Goal: Information Seeking & Learning: Find specific fact

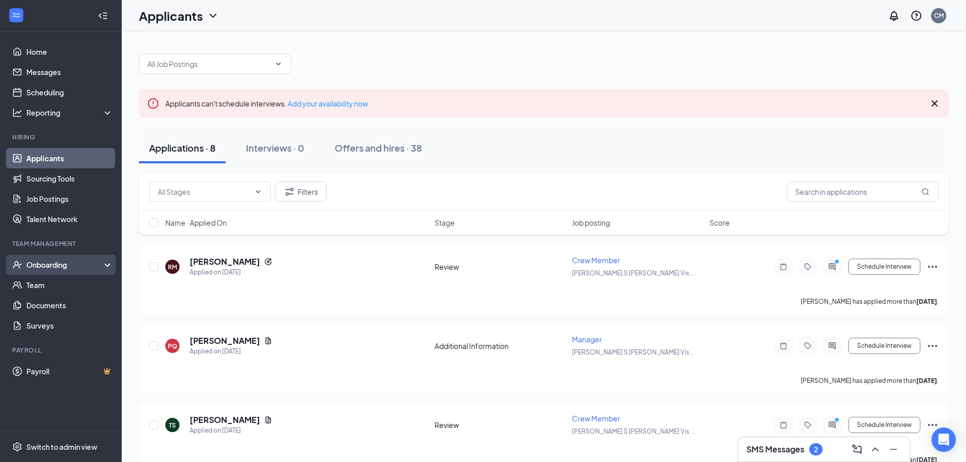
click at [61, 265] on div "Onboarding" at bounding box center [65, 265] width 78 height 10
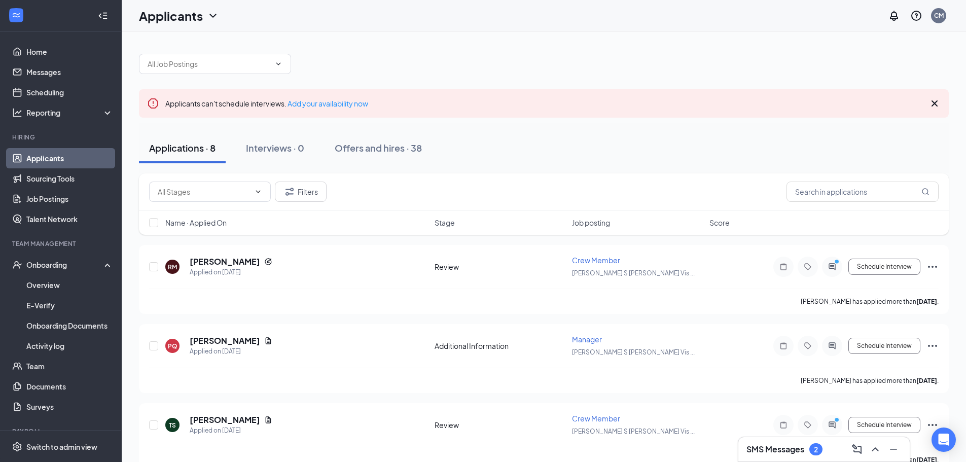
click at [72, 163] on link "Applicants" at bounding box center [69, 158] width 87 height 20
click at [90, 286] on link "Overview" at bounding box center [69, 285] width 87 height 20
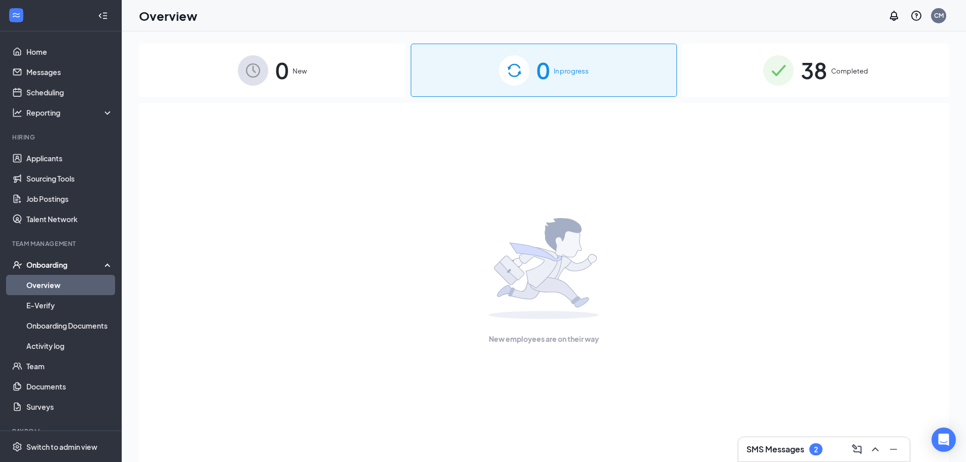
click at [852, 68] on span "Completed" at bounding box center [849, 71] width 37 height 10
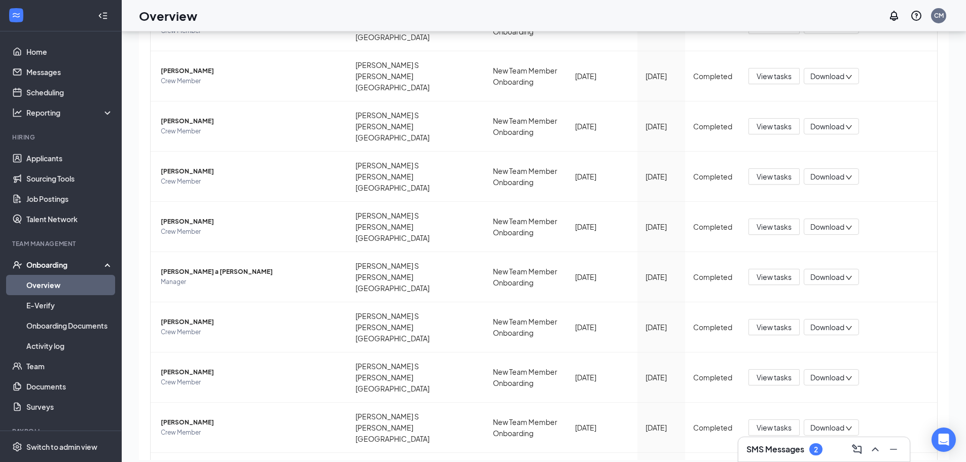
scroll to position [46, 0]
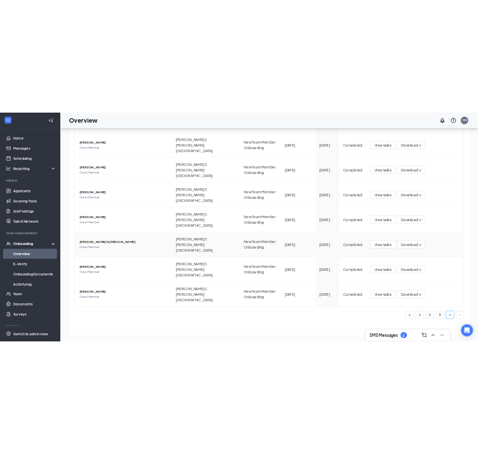
scroll to position [67, 0]
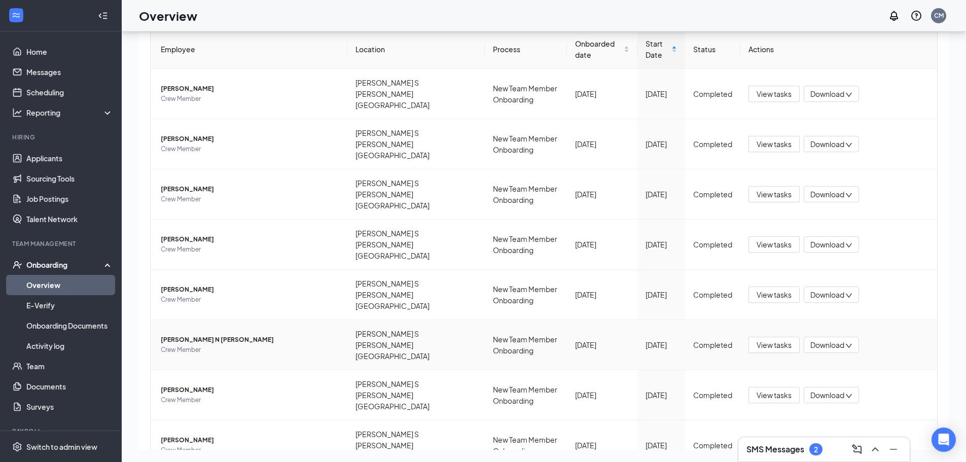
click at [233, 320] on td "[PERSON_NAME] N [PERSON_NAME] Crew Member" at bounding box center [249, 345] width 197 height 50
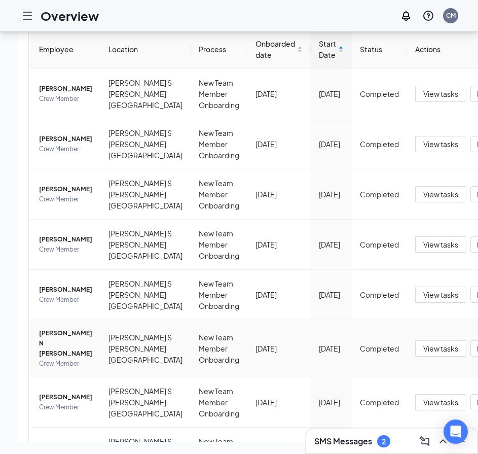
click at [62, 359] on span "[PERSON_NAME] N [PERSON_NAME]" at bounding box center [65, 343] width 53 height 30
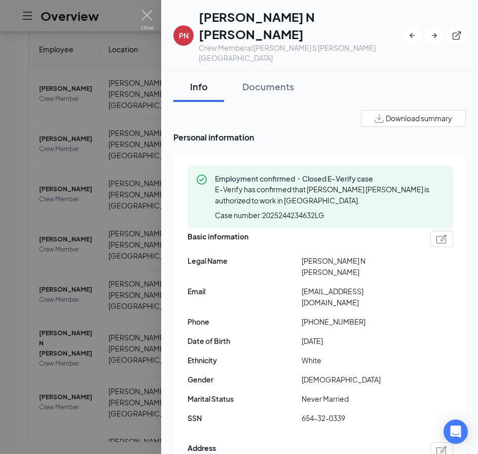
drag, startPoint x: 188, startPoint y: 424, endPoint x: 258, endPoint y: 420, distance: 69.6
copy span "3693 s buckaroo trail"
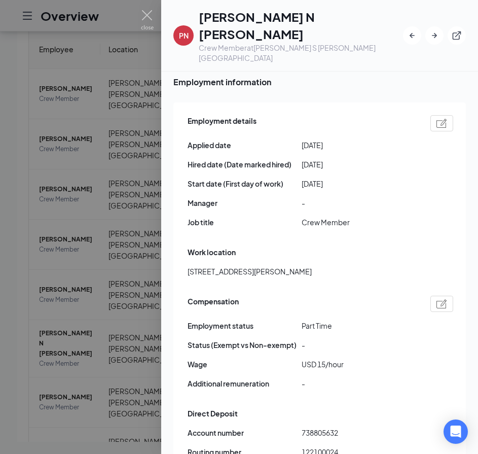
scroll to position [710, 0]
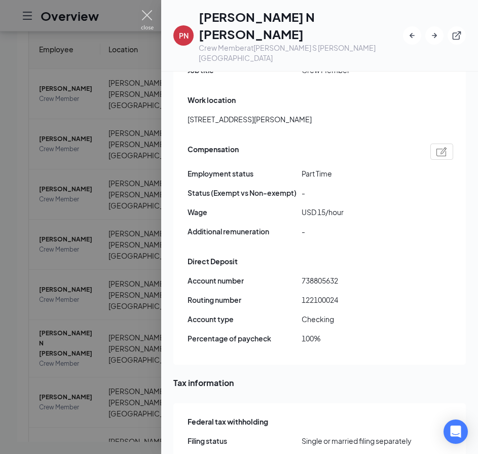
click at [149, 20] on img at bounding box center [147, 20] width 13 height 20
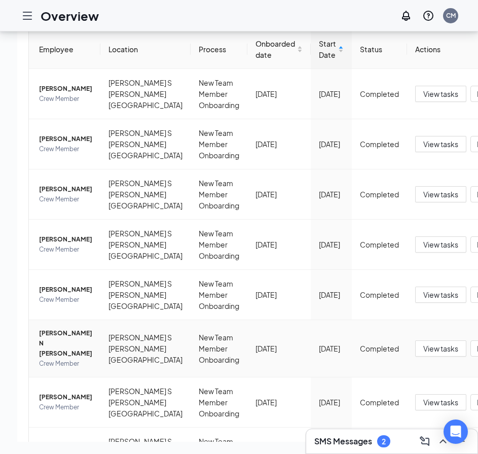
click at [424, 354] on span "View tasks" at bounding box center [441, 348] width 35 height 11
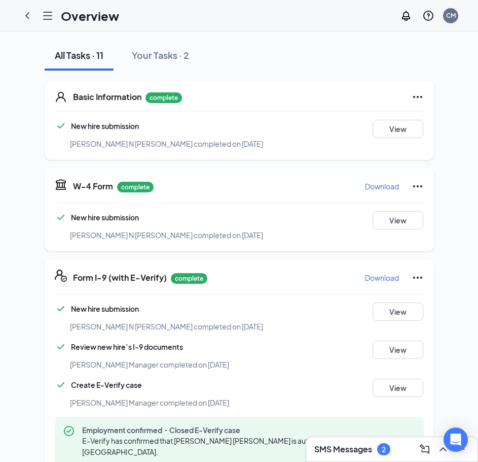
scroll to position [203, 0]
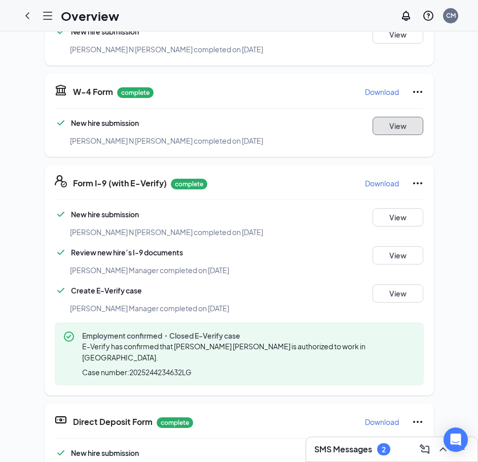
click at [398, 126] on button "View" at bounding box center [398, 126] width 51 height 18
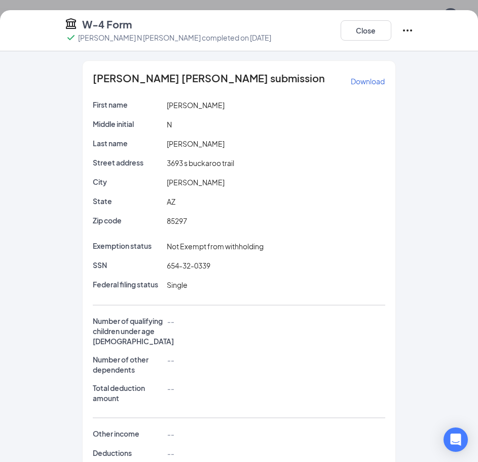
scroll to position [0, 0]
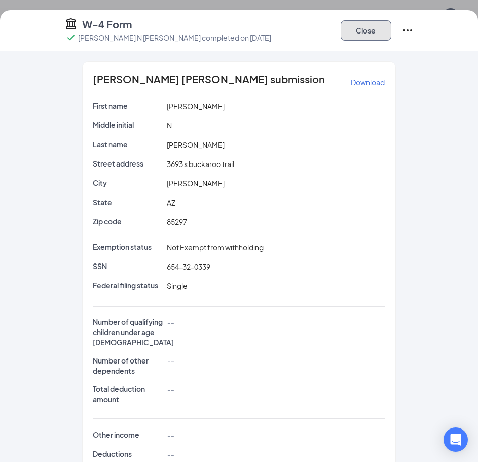
click at [377, 26] on button "Close" at bounding box center [366, 30] width 51 height 20
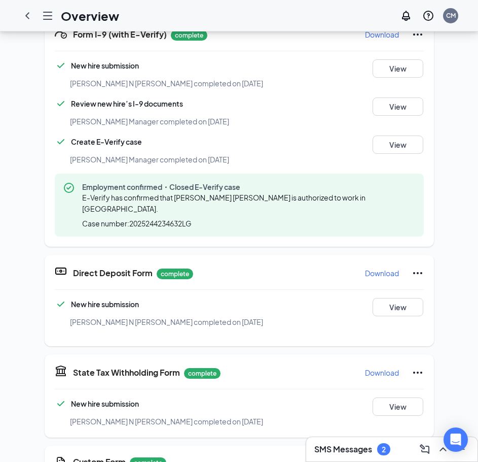
scroll to position [203, 0]
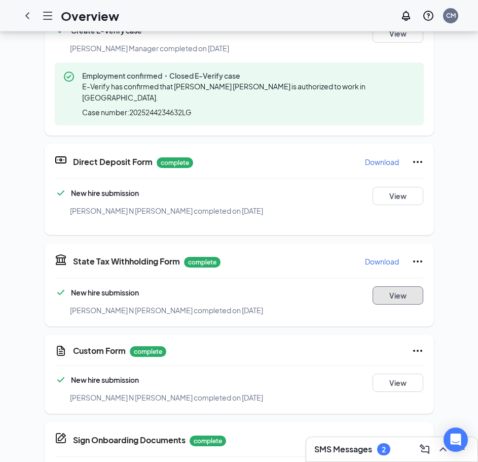
click at [385, 286] on button "View" at bounding box center [398, 295] width 51 height 18
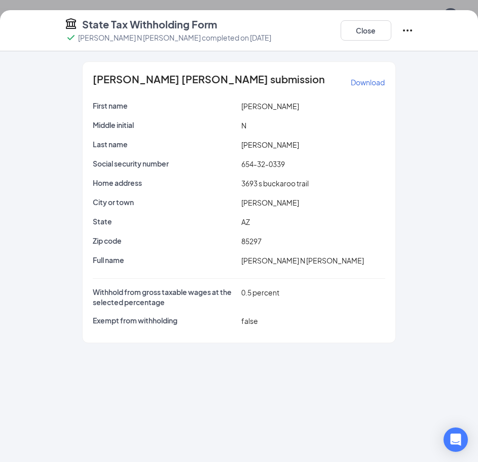
scroll to position [0, 0]
click at [366, 30] on button "Close" at bounding box center [366, 30] width 51 height 20
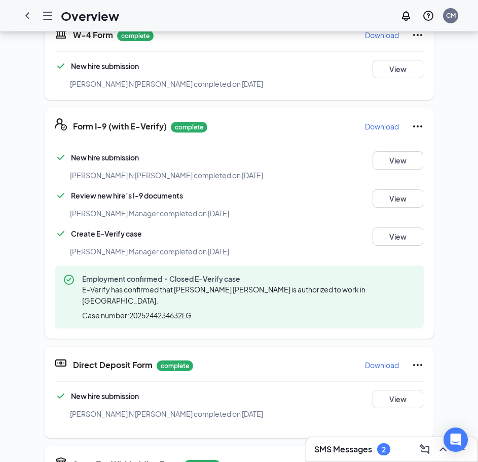
scroll to position [256, 0]
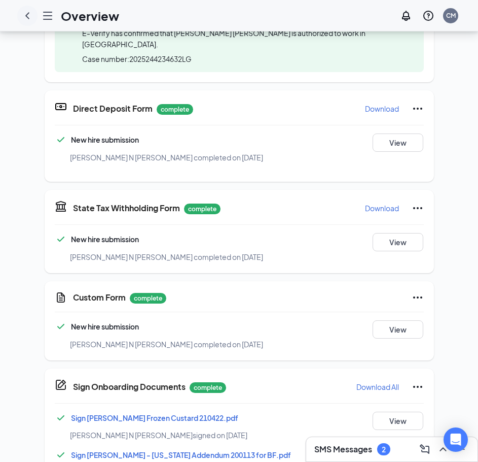
click at [27, 13] on icon "ChevronLeft" at bounding box center [27, 16] width 12 height 12
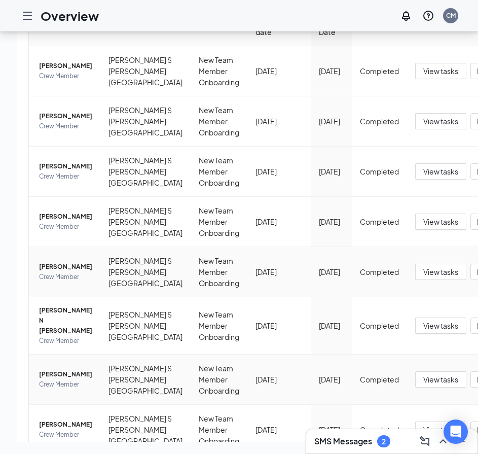
scroll to position [152, 0]
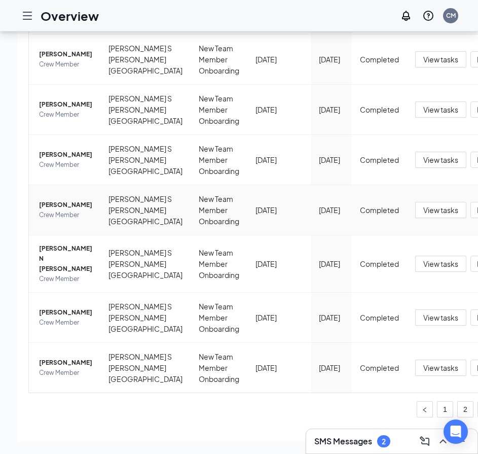
click at [68, 220] on span "Crew Member" at bounding box center [65, 215] width 53 height 10
click at [11, 77] on div at bounding box center [239, 227] width 478 height 454
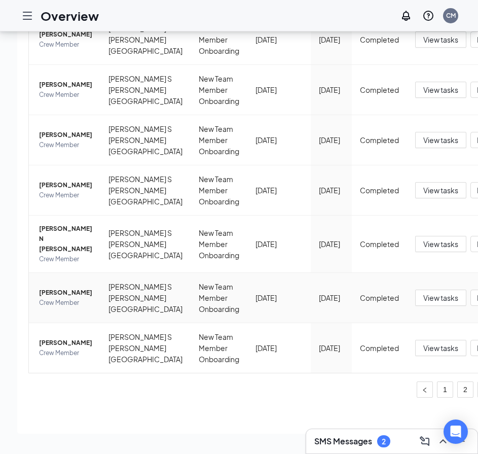
click at [45, 288] on span "[PERSON_NAME]" at bounding box center [65, 293] width 53 height 10
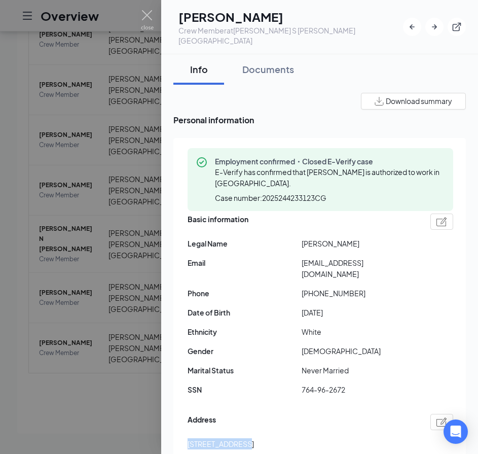
drag, startPoint x: 189, startPoint y: 422, endPoint x: 242, endPoint y: 427, distance: 53.0
click at [242, 427] on div "Employment confirmed・Closed E-Verify case E-Verify has confirmed that [PERSON_N…" at bounding box center [319, 366] width 293 height 456
copy span "[STREET_ADDRESS]"
click at [150, 19] on img at bounding box center [147, 20] width 13 height 20
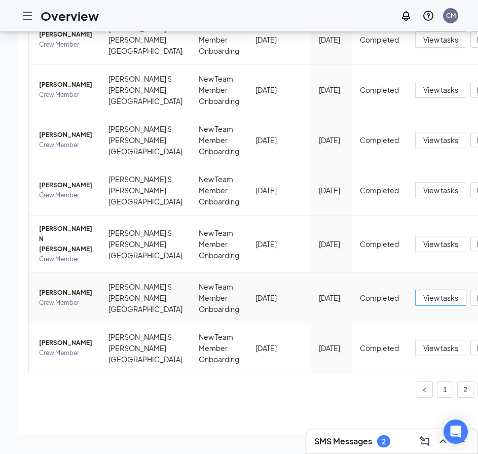
click at [424, 292] on span "View tasks" at bounding box center [441, 297] width 35 height 11
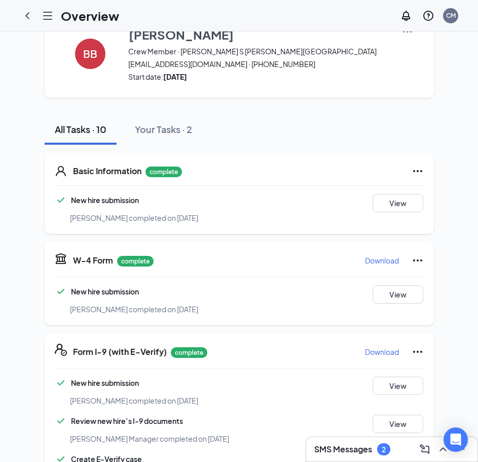
scroll to position [101, 0]
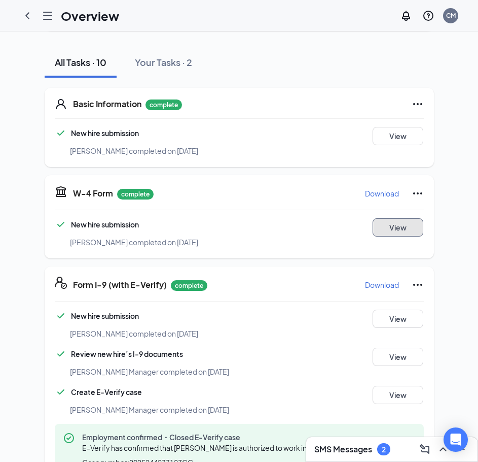
click at [399, 233] on button "View" at bounding box center [398, 227] width 51 height 18
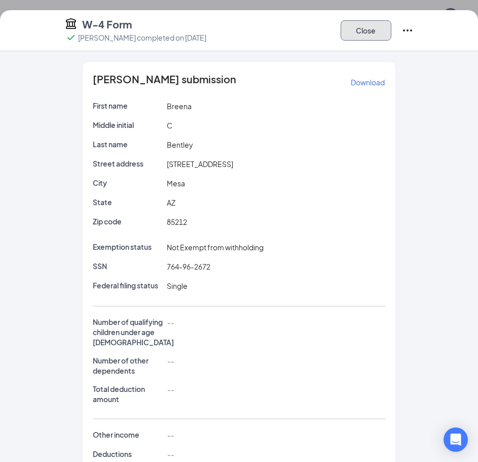
click at [381, 36] on button "Close" at bounding box center [366, 30] width 51 height 20
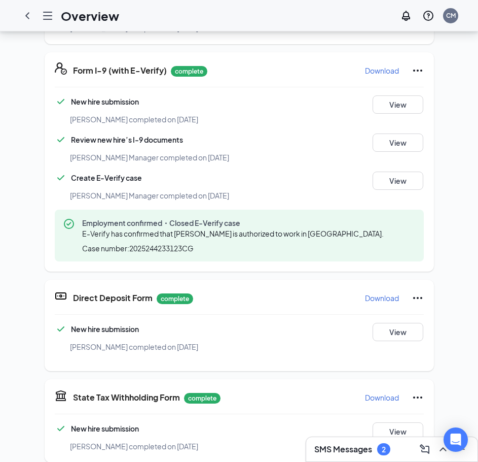
scroll to position [304, 0]
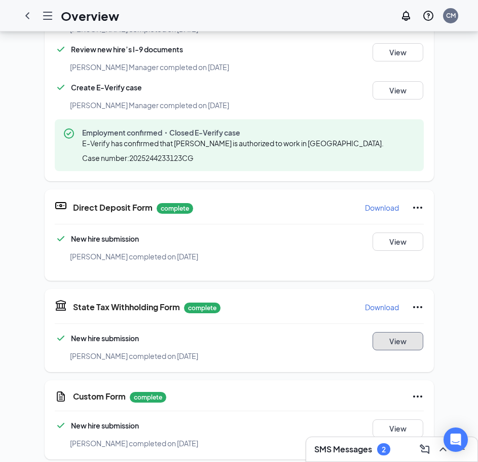
click at [377, 344] on button "View" at bounding box center [398, 341] width 51 height 18
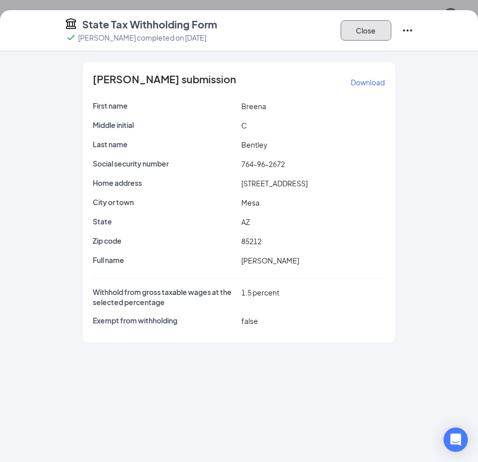
click at [381, 33] on button "Close" at bounding box center [366, 30] width 51 height 20
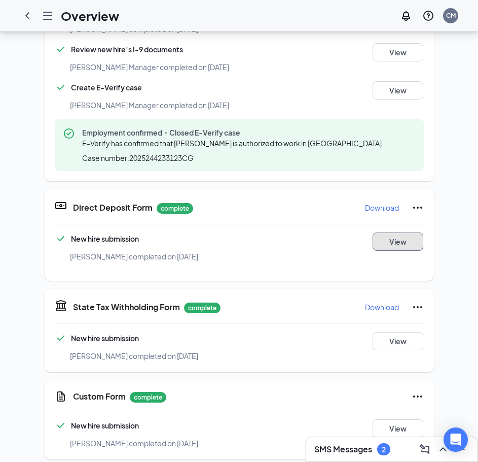
click at [397, 246] on button "View" at bounding box center [398, 241] width 51 height 18
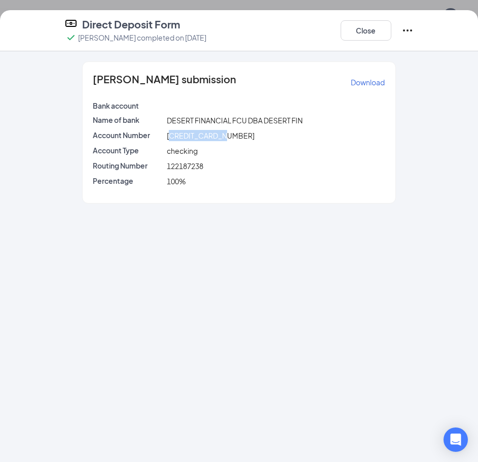
drag, startPoint x: 169, startPoint y: 135, endPoint x: 215, endPoint y: 135, distance: 45.1
click at [228, 135] on span "[CREDIT_CARD_NUMBER]" at bounding box center [211, 135] width 88 height 9
click at [181, 149] on span "checking" at bounding box center [182, 150] width 31 height 9
drag, startPoint x: 168, startPoint y: 134, endPoint x: 242, endPoint y: 136, distance: 74.1
click at [242, 136] on div "[CREDIT_CARD_NUMBER]" at bounding box center [276, 135] width 223 height 11
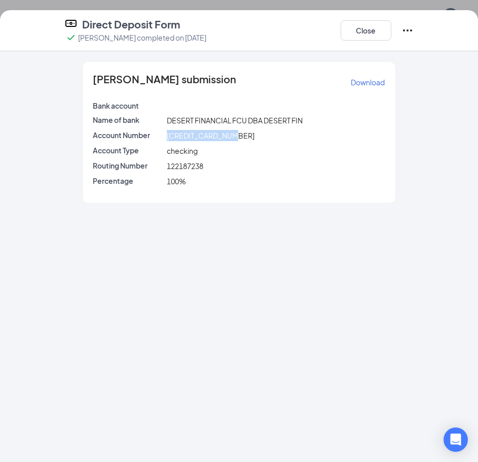
copy span "[CREDIT_CARD_NUMBER]"
click at [385, 30] on button "Close" at bounding box center [366, 30] width 51 height 20
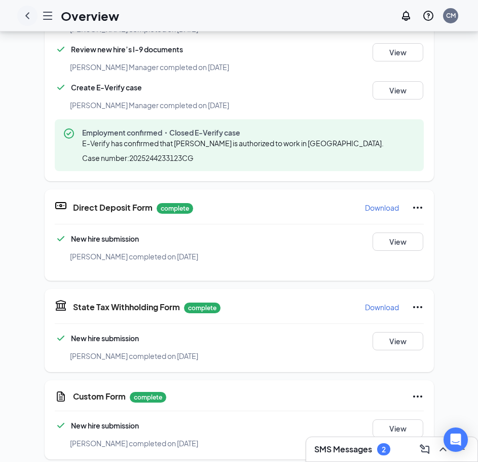
click at [29, 17] on icon "ChevronLeft" at bounding box center [27, 16] width 12 height 12
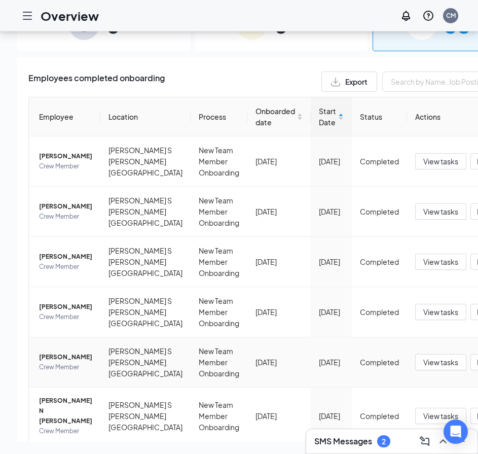
scroll to position [203, 0]
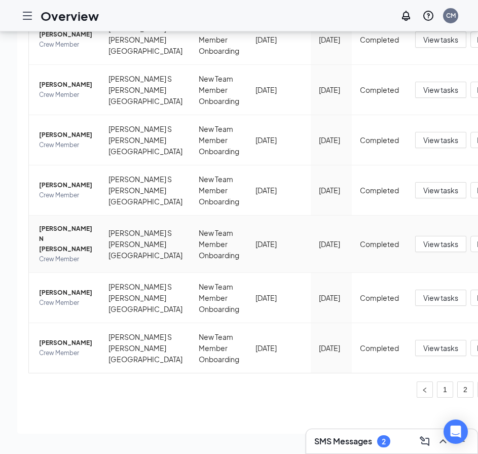
click at [62, 232] on span "[PERSON_NAME] N [PERSON_NAME]" at bounding box center [65, 239] width 53 height 30
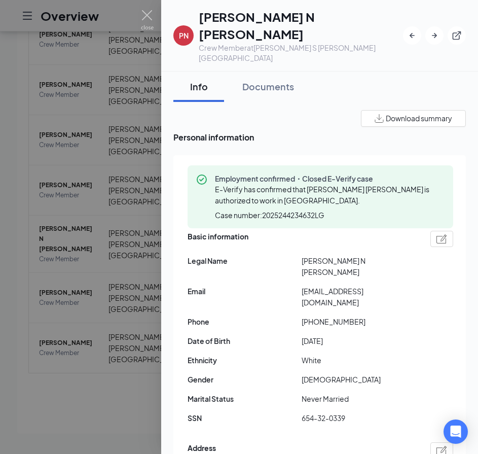
click at [11, 149] on div at bounding box center [239, 227] width 478 height 454
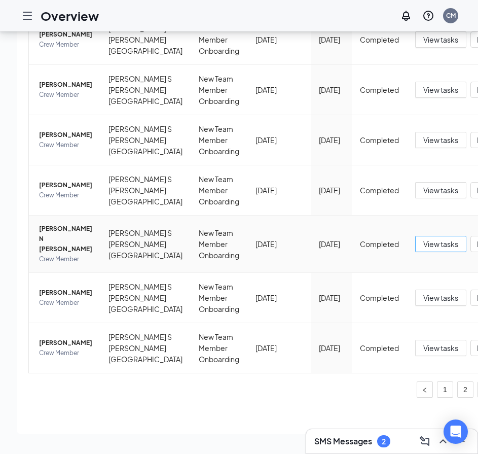
click at [424, 238] on span "View tasks" at bounding box center [441, 243] width 35 height 11
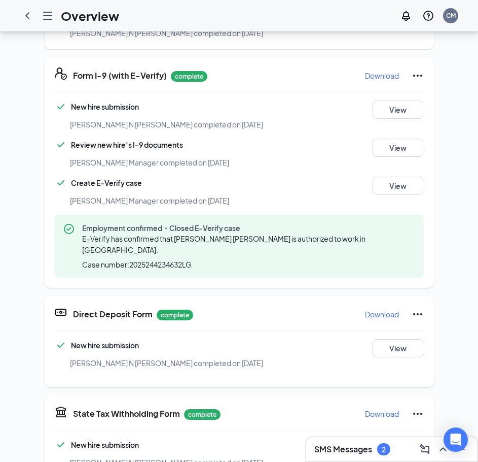
scroll to position [152, 0]
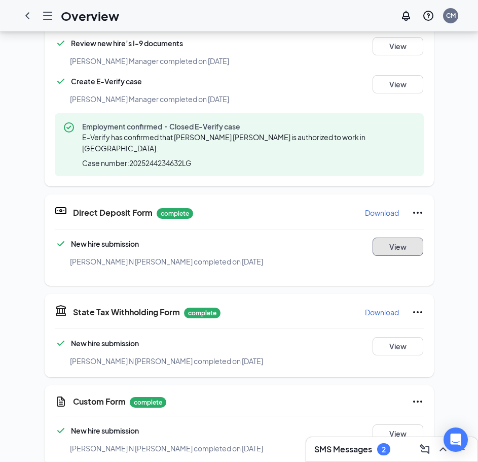
click at [388, 237] on button "View" at bounding box center [398, 246] width 51 height 18
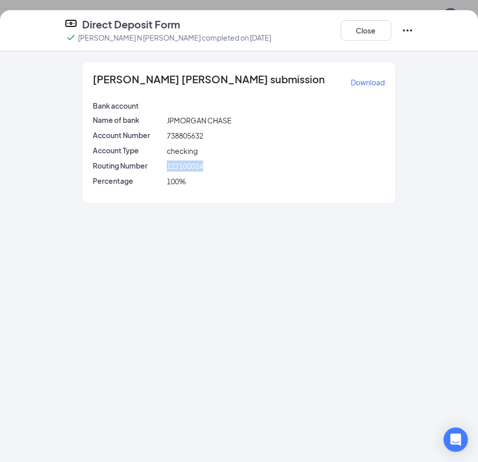
drag, startPoint x: 168, startPoint y: 166, endPoint x: 218, endPoint y: 167, distance: 49.7
click at [218, 167] on div "122100024" at bounding box center [276, 165] width 223 height 11
copy span "122100024"
drag, startPoint x: 168, startPoint y: 133, endPoint x: 205, endPoint y: 134, distance: 37.0
click at [205, 134] on div "738805632" at bounding box center [276, 135] width 223 height 11
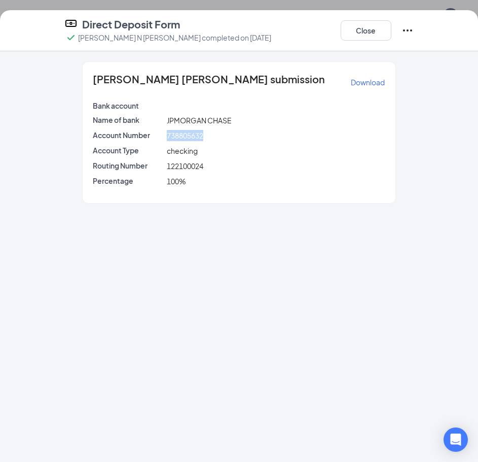
copy span "738805632"
click at [376, 23] on button "Close" at bounding box center [366, 30] width 51 height 20
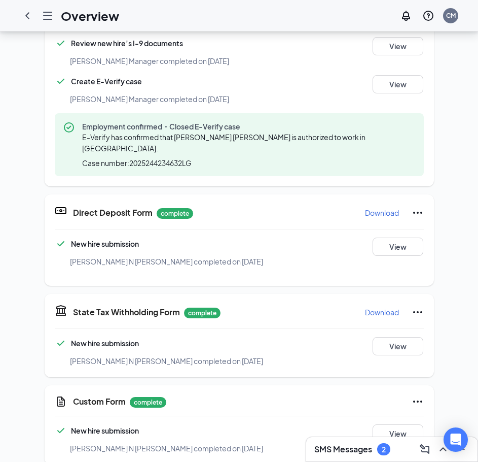
click at [31, 17] on icon "ChevronLeft" at bounding box center [27, 16] width 12 height 12
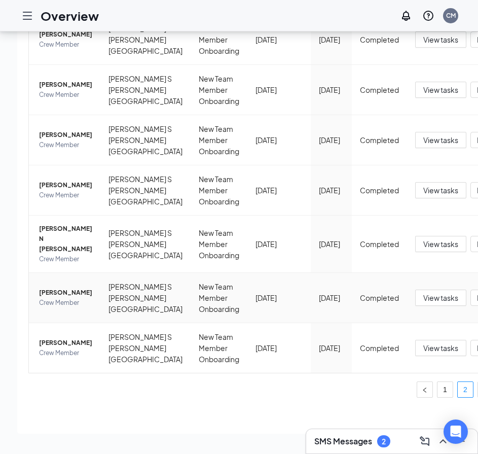
scroll to position [214, 0]
click at [478, 384] on link "3" at bounding box center [485, 389] width 15 height 15
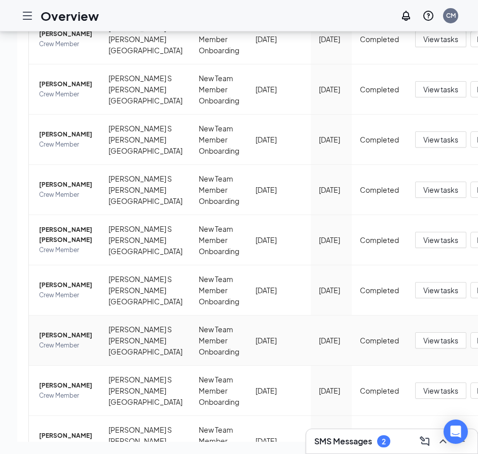
scroll to position [169, 0]
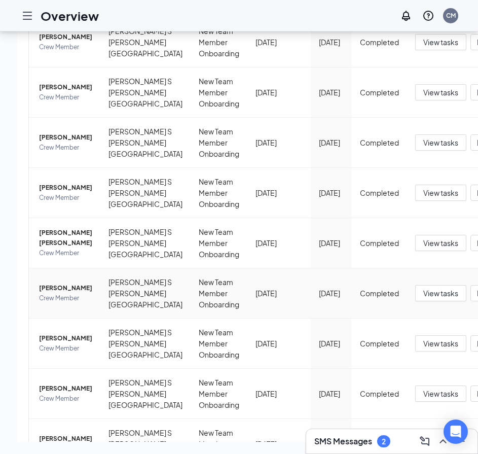
click at [61, 303] on span "Crew Member" at bounding box center [65, 298] width 53 height 10
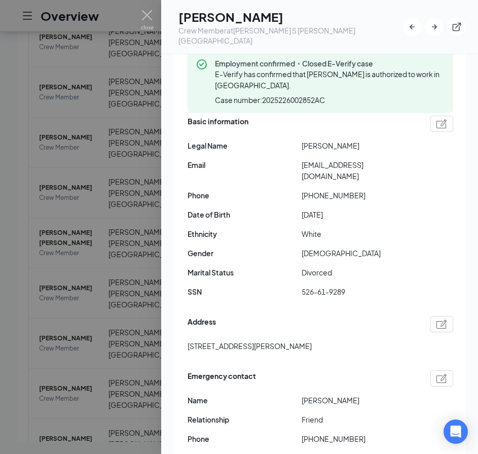
scroll to position [101, 0]
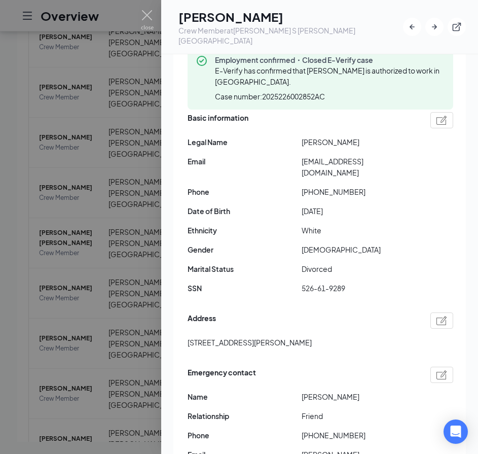
click at [21, 287] on div at bounding box center [239, 227] width 478 height 454
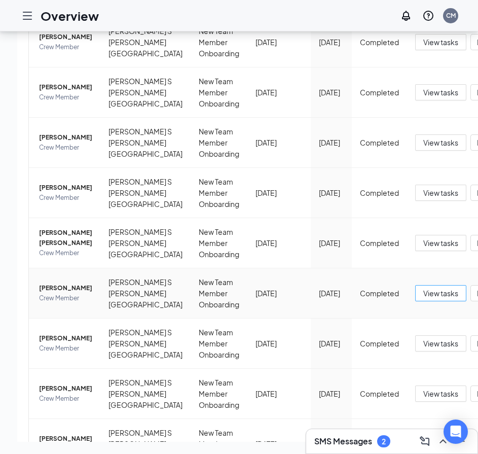
click at [424, 299] on span "View tasks" at bounding box center [441, 293] width 35 height 11
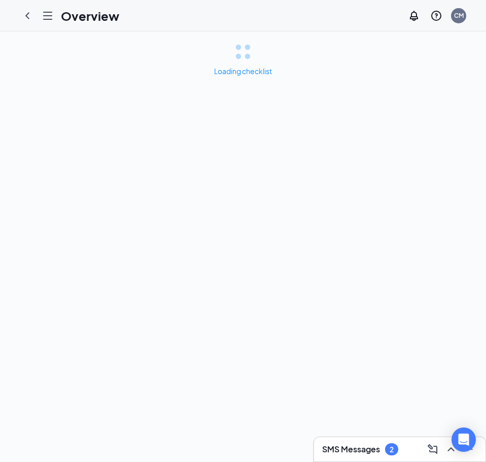
click at [383, 320] on div "Loading checklist" at bounding box center [243, 246] width 486 height 430
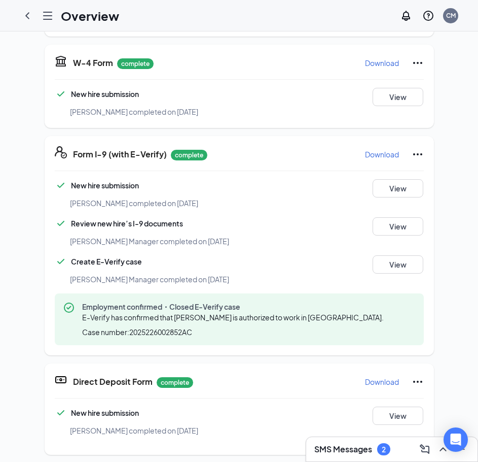
scroll to position [260, 0]
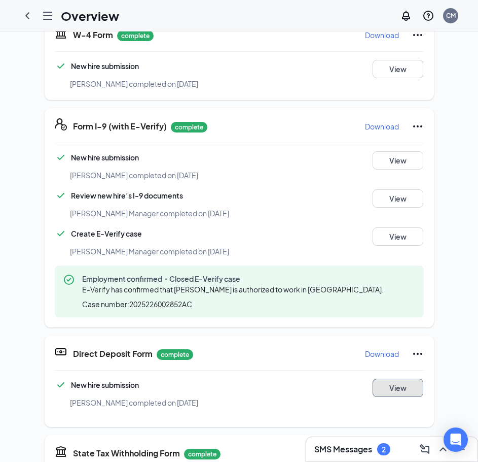
click at [411, 387] on button "View" at bounding box center [398, 387] width 51 height 18
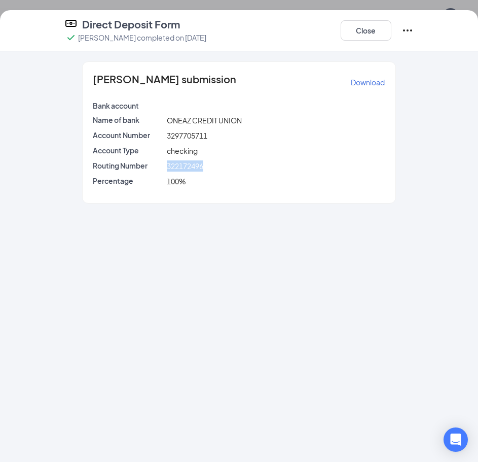
drag, startPoint x: 167, startPoint y: 167, endPoint x: 212, endPoint y: 165, distance: 44.7
click at [212, 165] on div "322172496" at bounding box center [276, 165] width 223 height 11
copy span "322172496"
drag, startPoint x: 168, startPoint y: 135, endPoint x: 234, endPoint y: 132, distance: 66.0
click at [238, 134] on div "3297705711" at bounding box center [276, 135] width 223 height 11
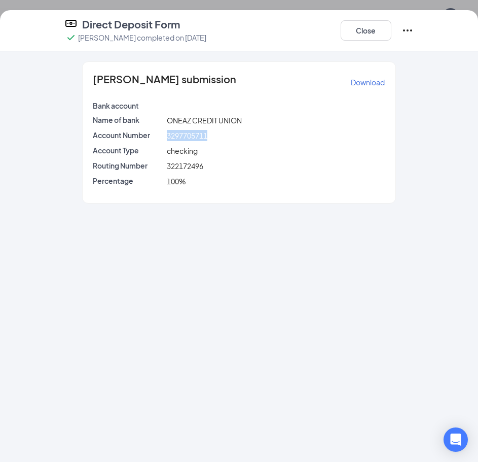
copy span "3297705711"
click at [370, 36] on button "Close" at bounding box center [366, 30] width 51 height 20
